Goal: Task Accomplishment & Management: Manage account settings

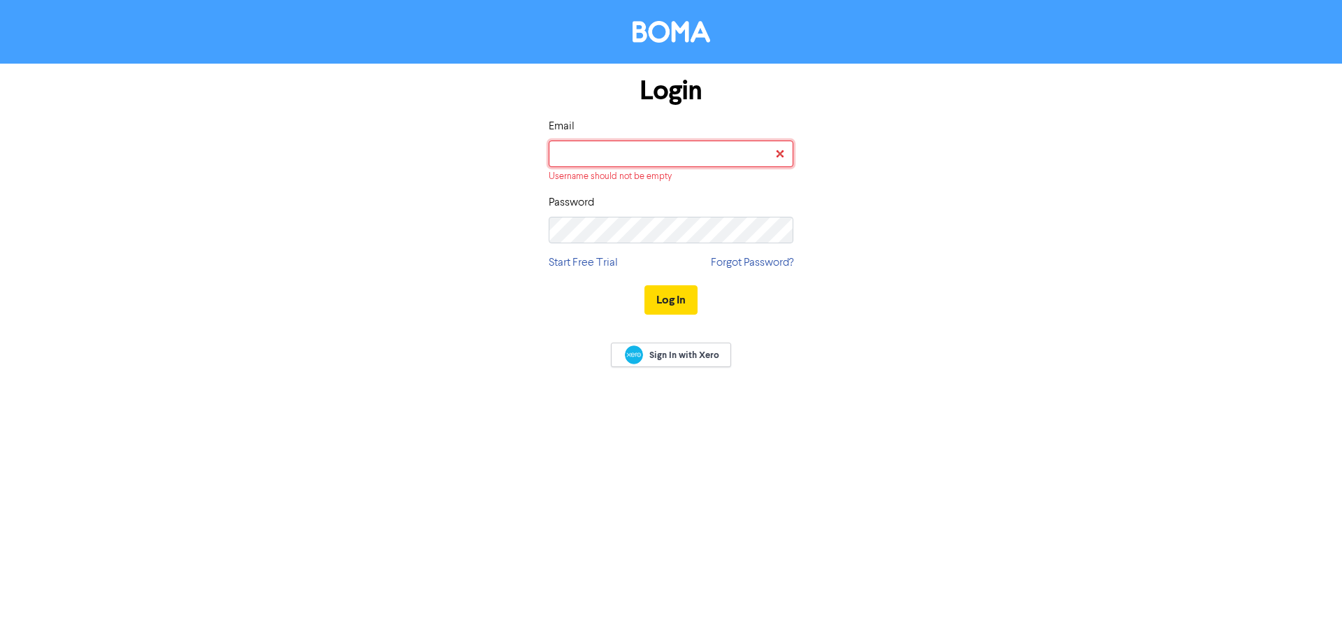
type input "[EMAIL_ADDRESS][DOMAIN_NAME]"
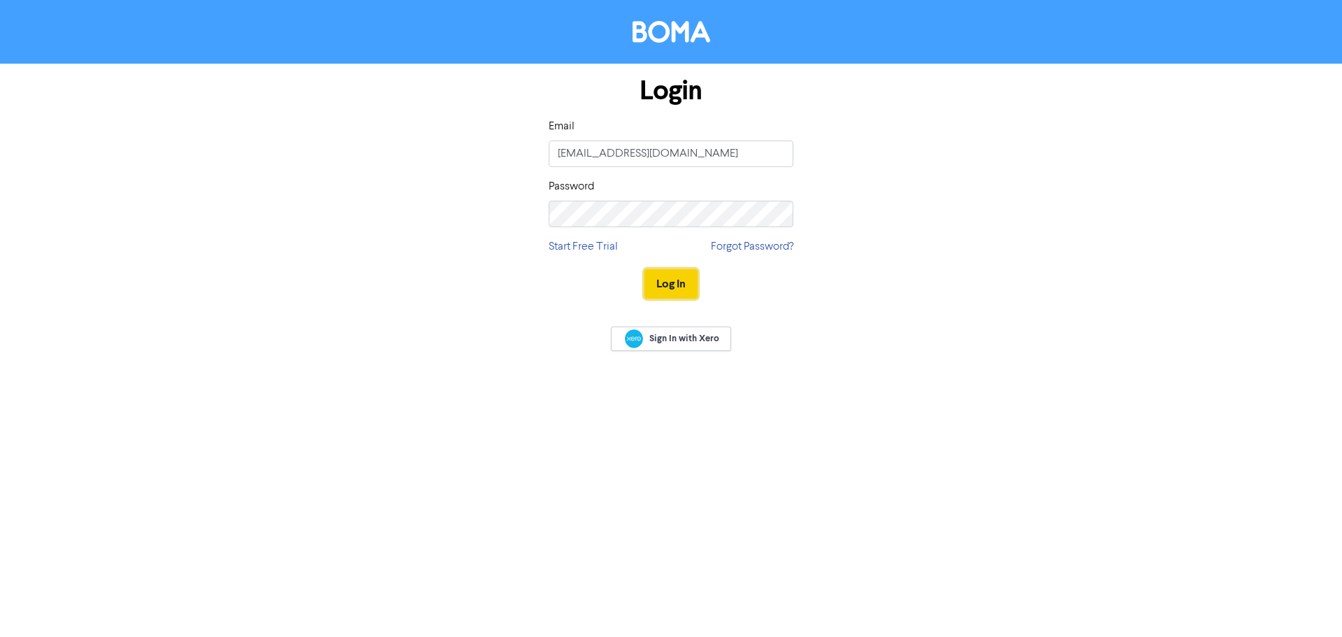
click at [658, 280] on button "Log In" at bounding box center [670, 283] width 53 height 29
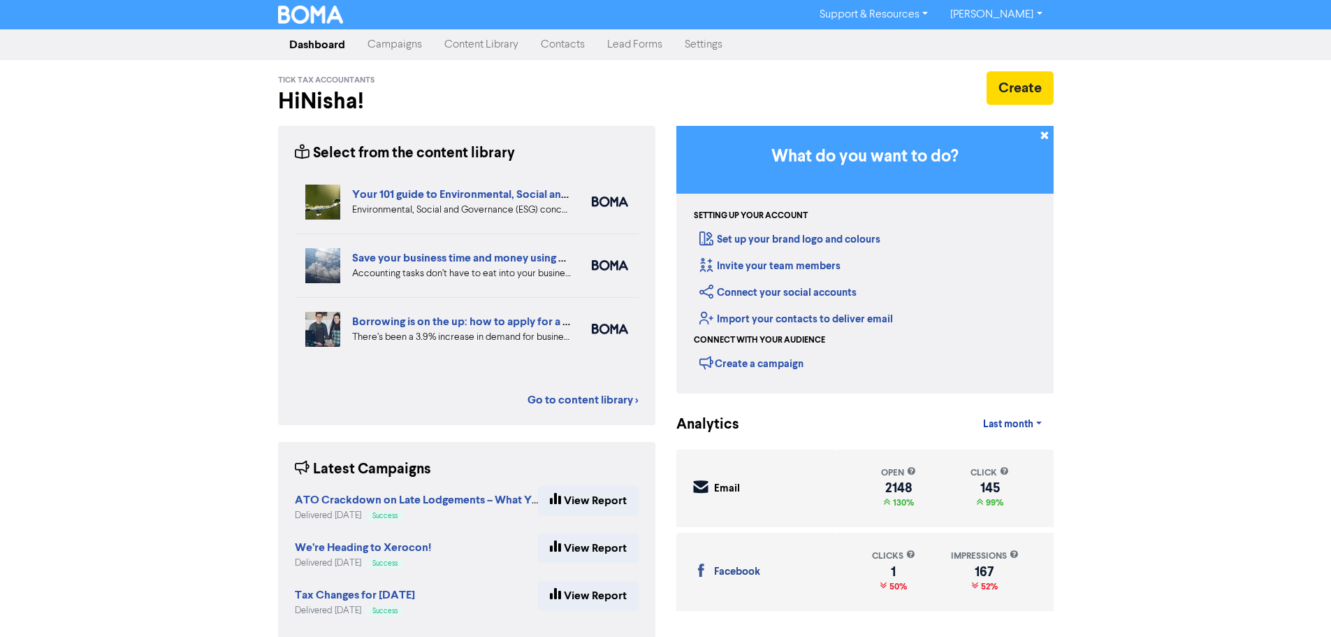
click at [569, 42] on link "Contacts" at bounding box center [563, 45] width 66 height 28
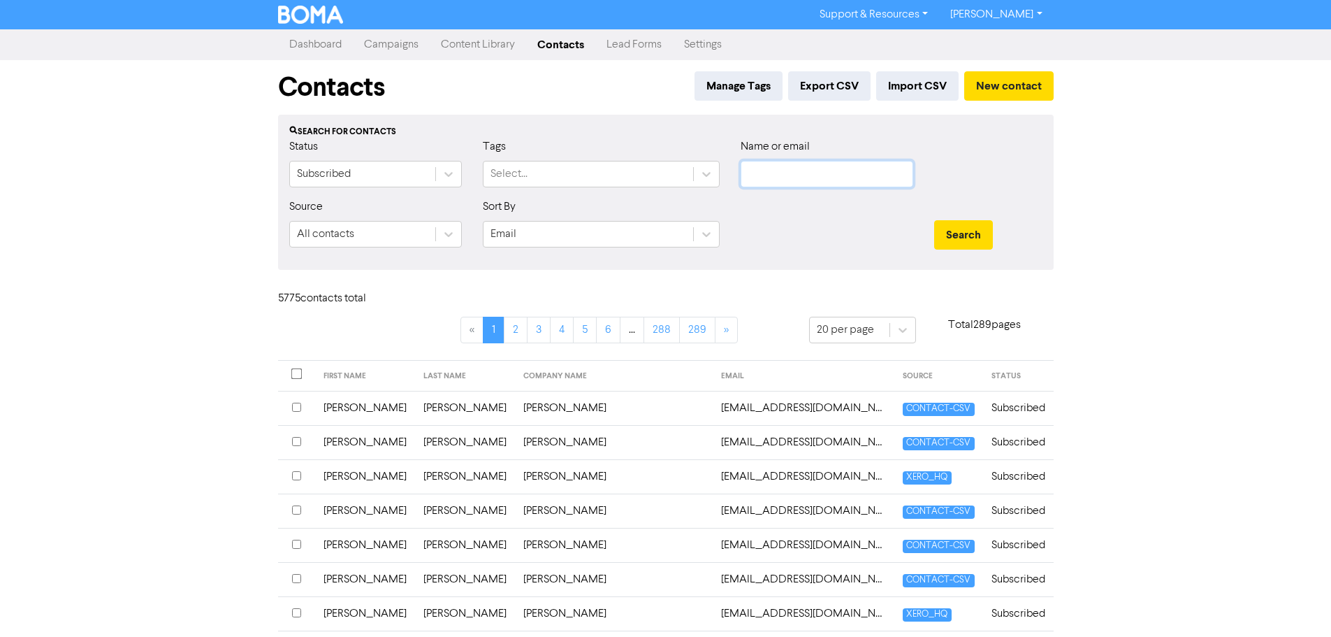
click at [771, 178] on input "text" at bounding box center [827, 174] width 173 height 27
click at [934, 220] on button "Search" at bounding box center [963, 234] width 59 height 29
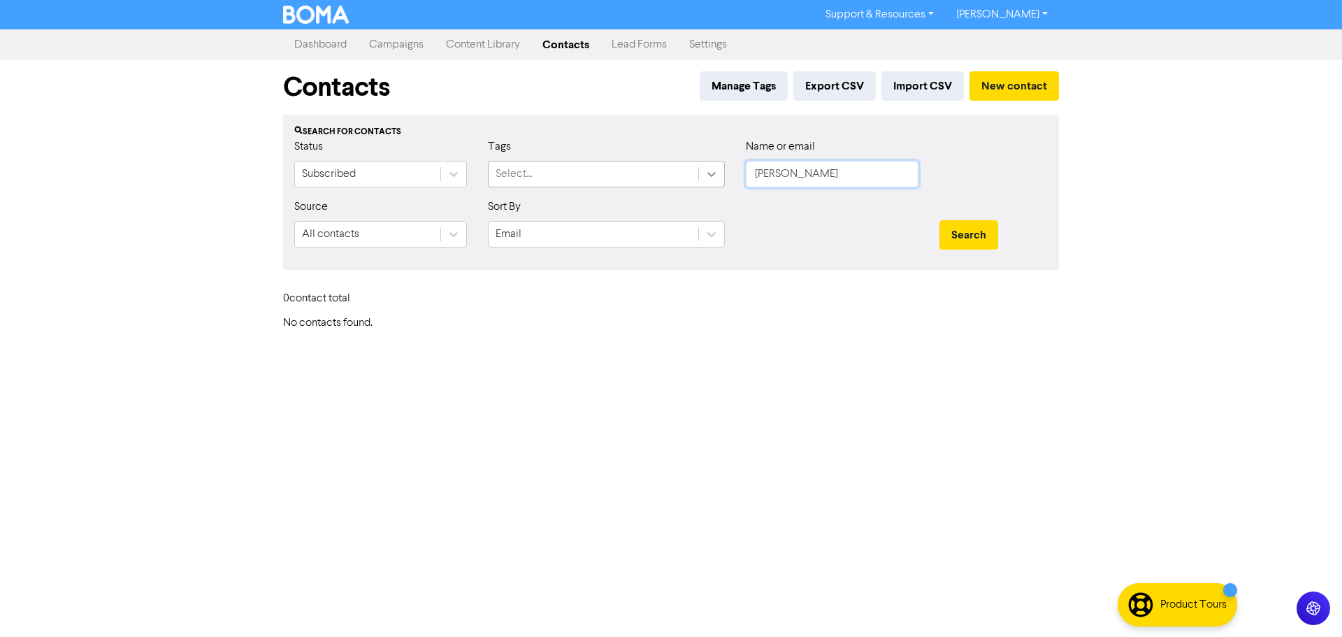
drag, startPoint x: 859, startPoint y: 182, endPoint x: 717, endPoint y: 179, distance: 141.9
click at [717, 179] on div "Status Subscribed Tags Select... Name or email [PERSON_NAME]" at bounding box center [671, 168] width 774 height 60
type input "[PERSON_NAME]"
click at [939, 220] on button "Search" at bounding box center [968, 234] width 59 height 29
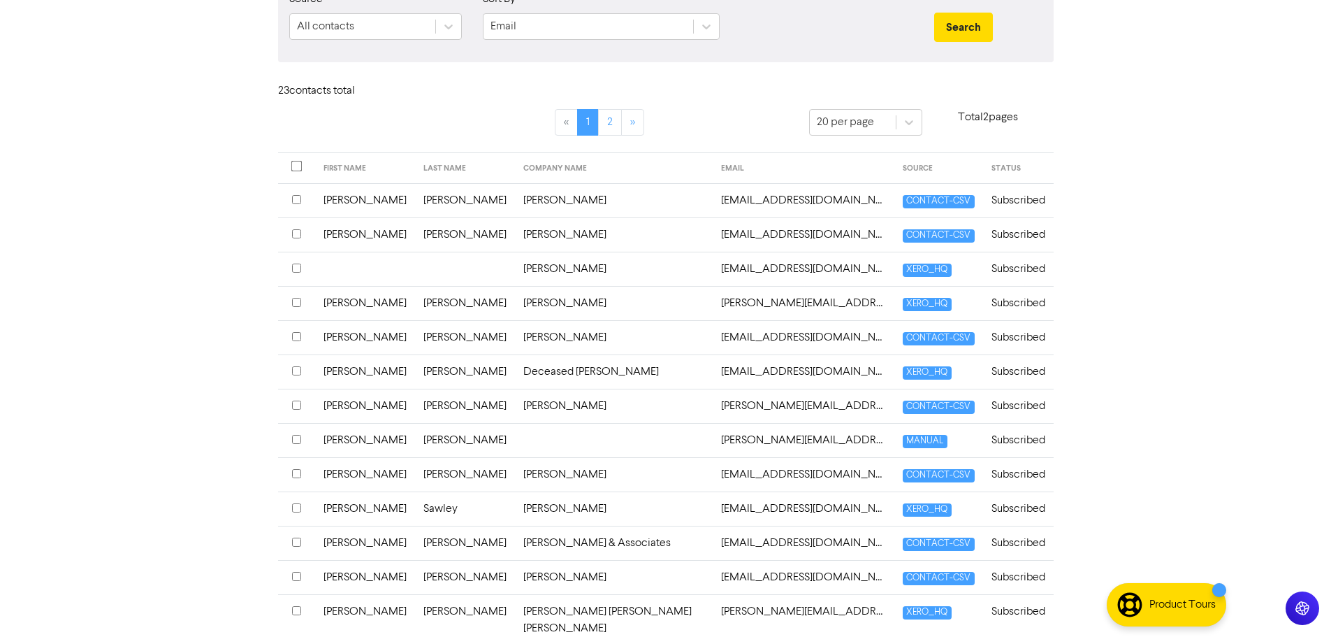
scroll to position [210, 0]
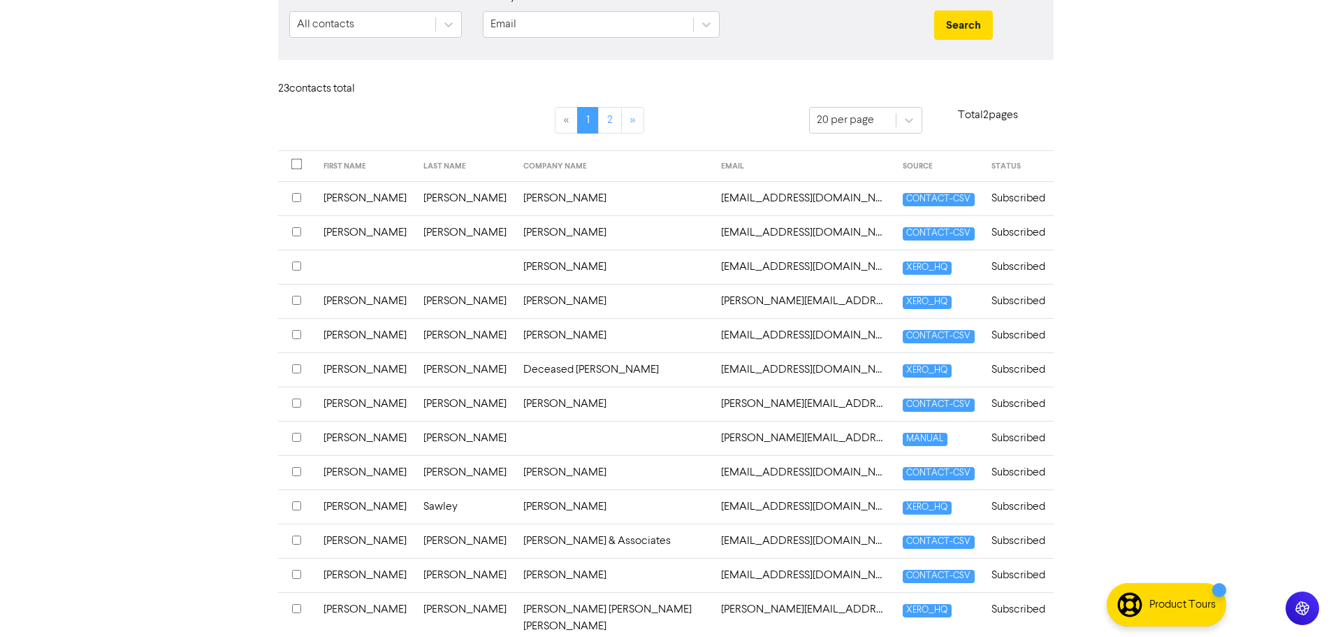
click at [297, 437] on input "checkbox" at bounding box center [296, 437] width 9 height 9
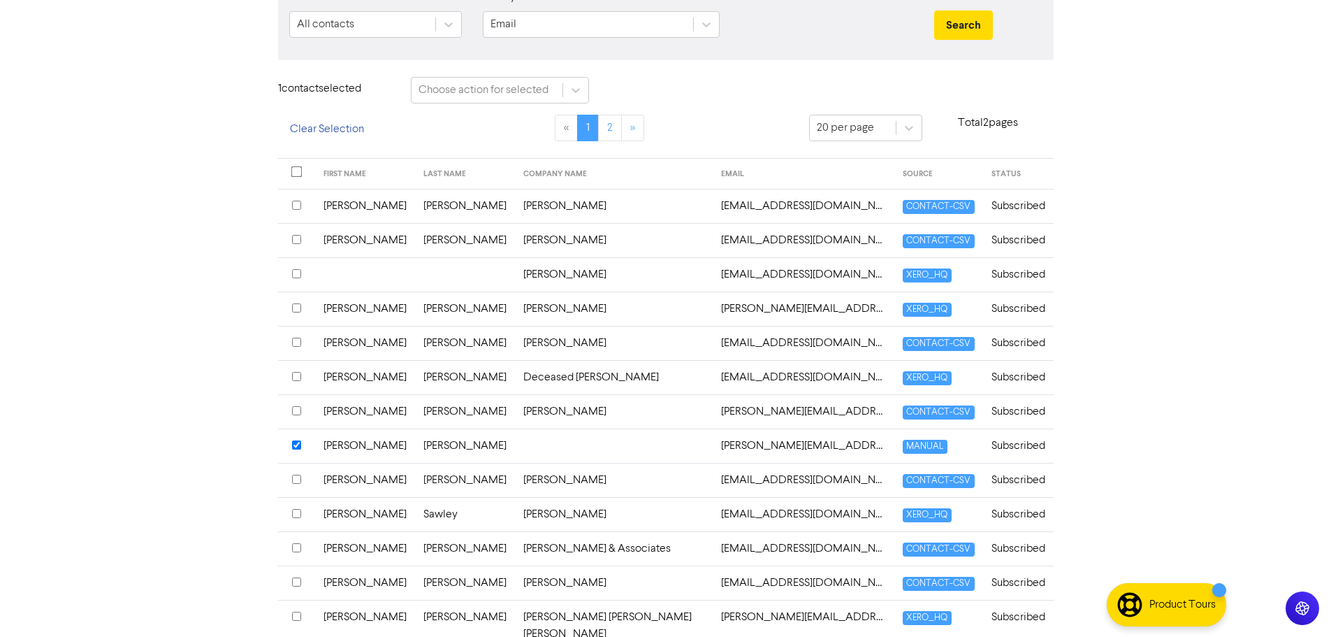
click at [415, 444] on td "[PERSON_NAME]" at bounding box center [465, 445] width 100 height 34
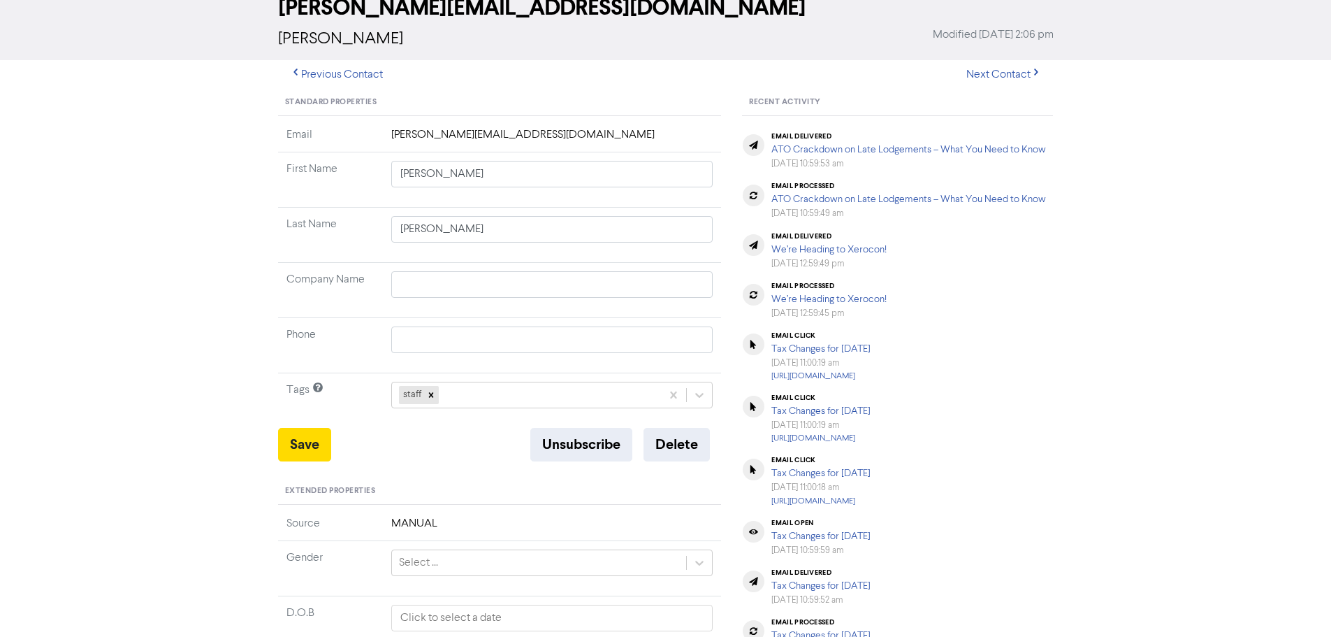
scroll to position [210, 0]
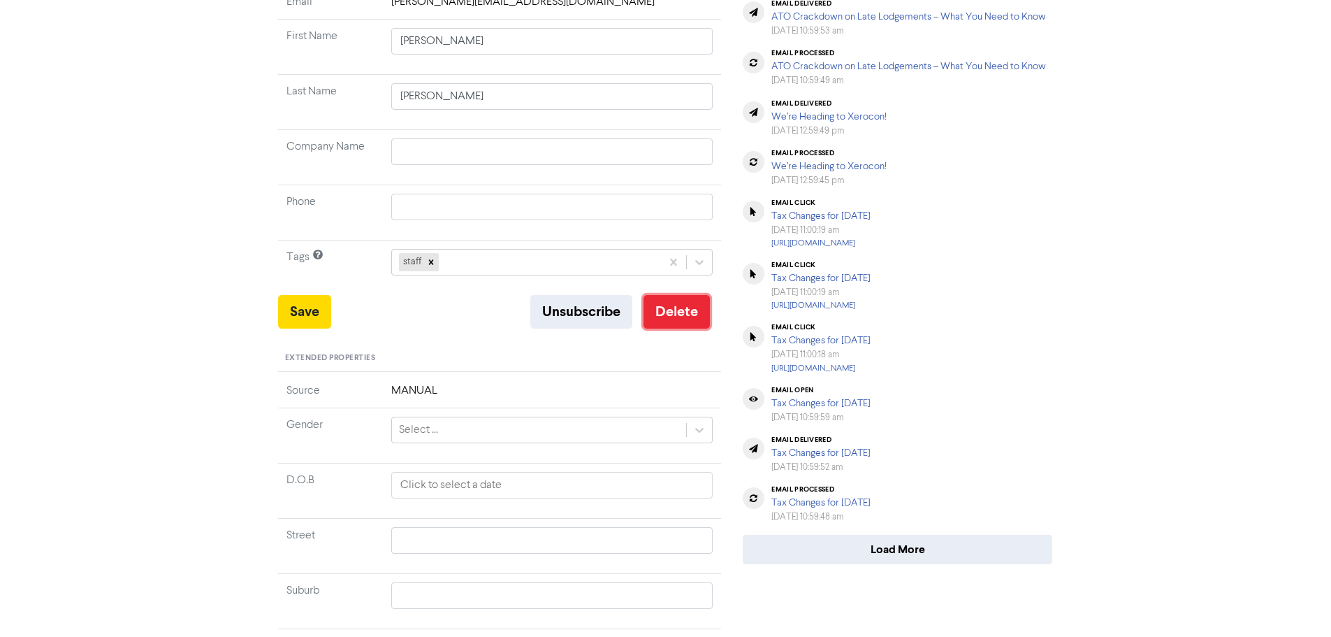
click at [696, 298] on button "Delete" at bounding box center [677, 312] width 66 height 34
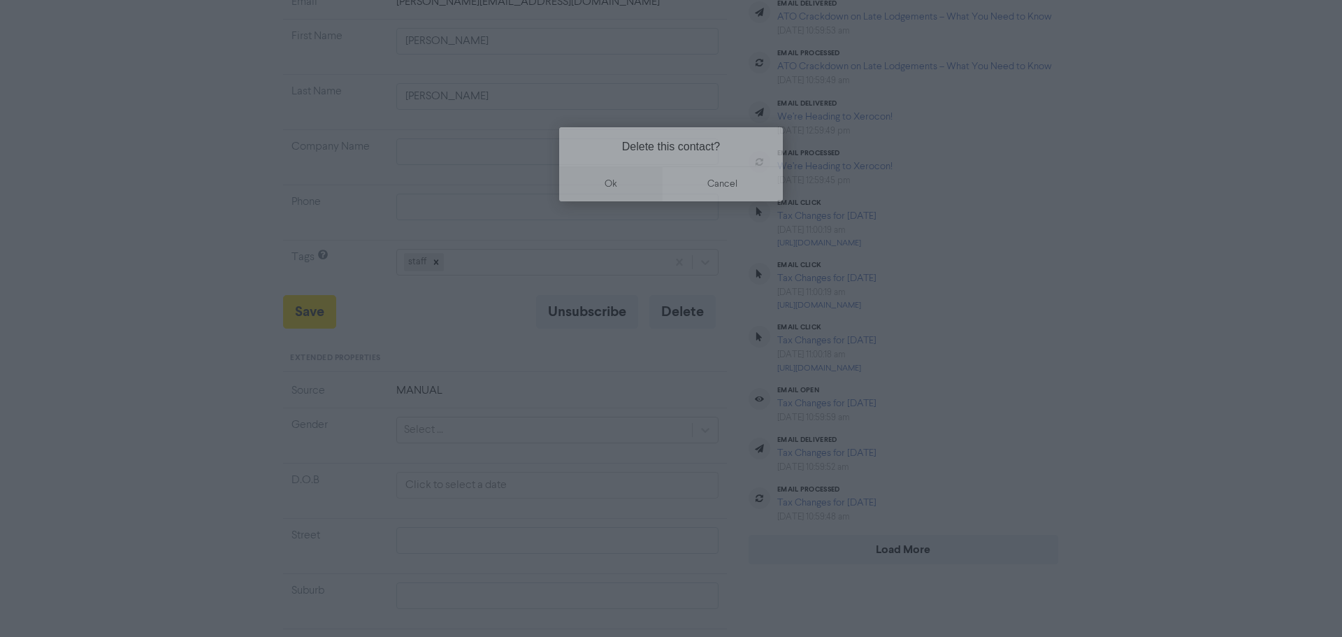
click at [624, 182] on button "ok" at bounding box center [610, 183] width 103 height 35
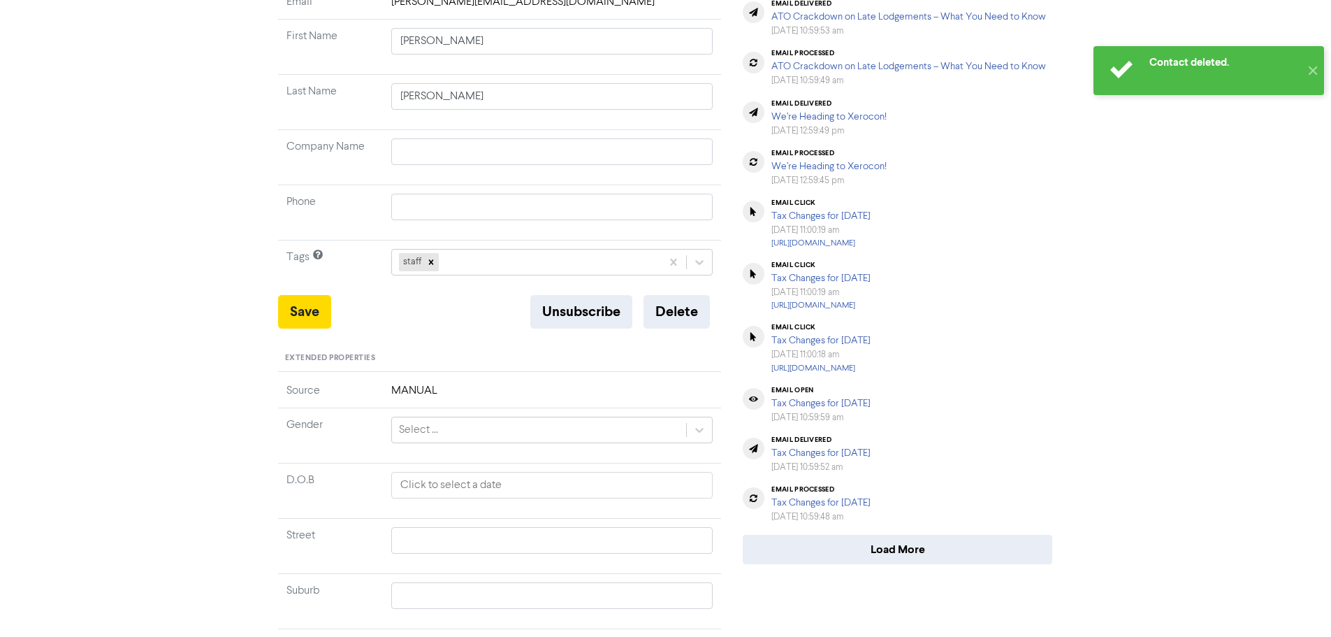
scroll to position [0, 0]
